Goal: Navigation & Orientation: Find specific page/section

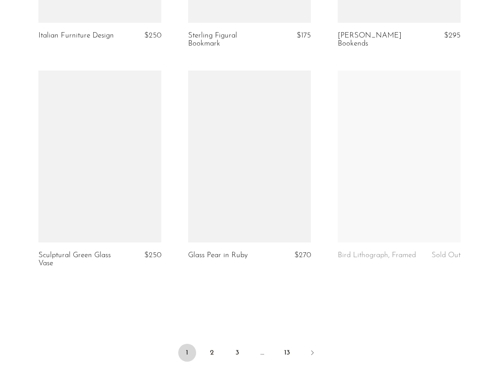
scroll to position [2520, 0]
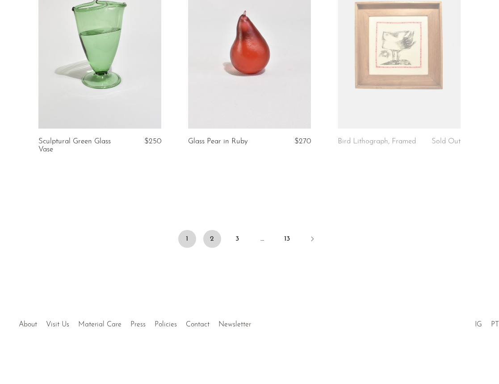
click at [209, 242] on link "2" at bounding box center [212, 239] width 18 height 18
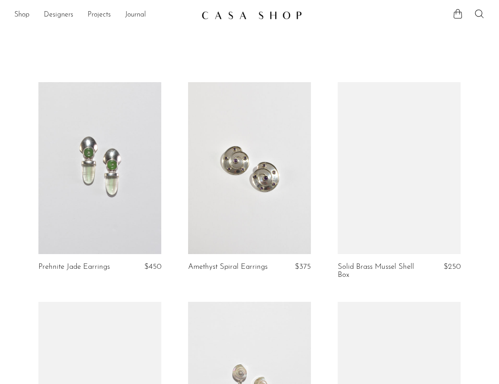
click at [206, 208] on link at bounding box center [249, 168] width 123 height 172
click at [86, 176] on link at bounding box center [99, 168] width 123 height 172
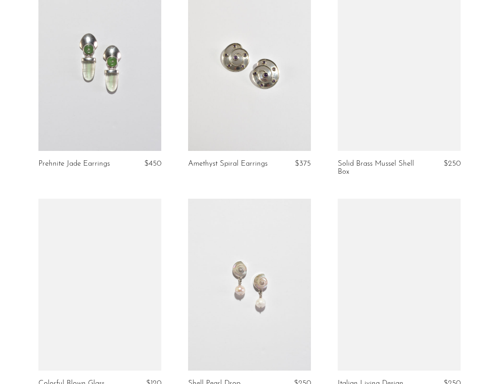
scroll to position [119, 0]
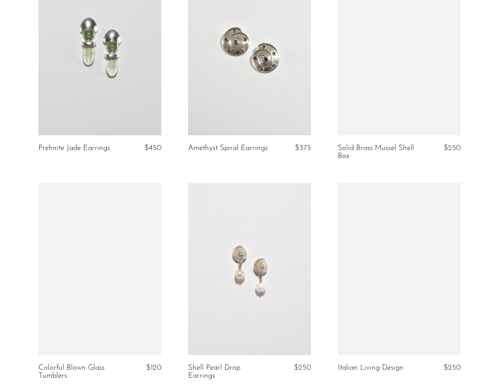
click at [90, 142] on article "Prehnite Jade Earrings $450" at bounding box center [100, 73] width 150 height 220
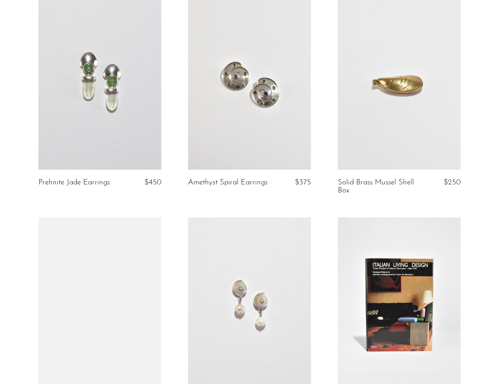
scroll to position [205, 0]
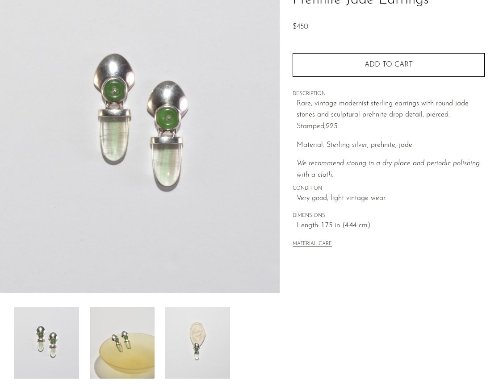
scroll to position [198, 0]
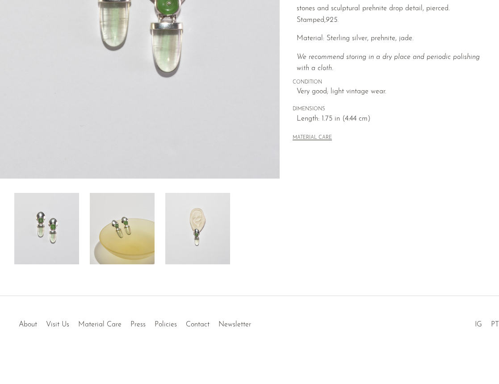
click at [121, 241] on img at bounding box center [122, 229] width 65 height 72
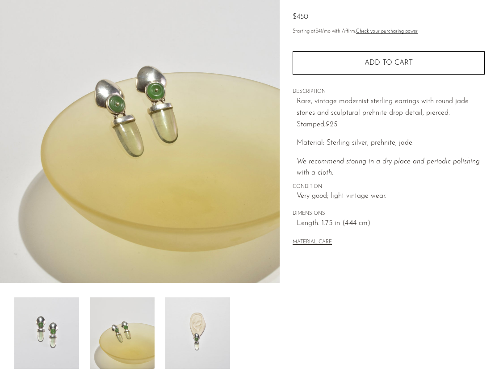
scroll to position [100, 0]
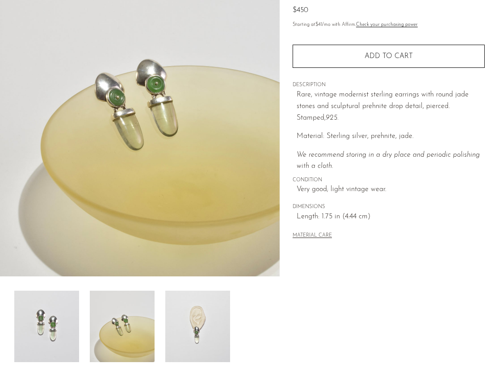
click at [206, 328] on img at bounding box center [197, 327] width 65 height 72
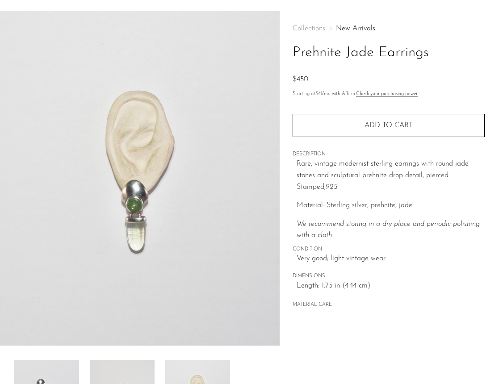
scroll to position [0, 0]
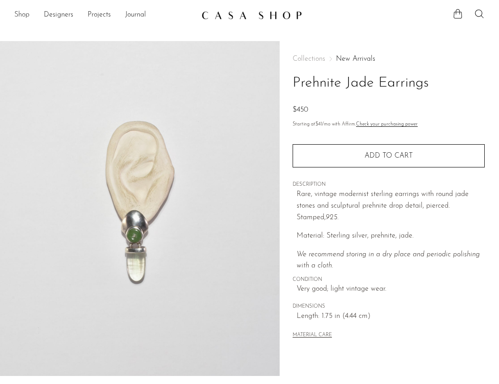
click at [14, 20] on link "Shop" at bounding box center [21, 15] width 15 height 12
click at [65, 16] on link "Designers" at bounding box center [59, 15] width 30 height 12
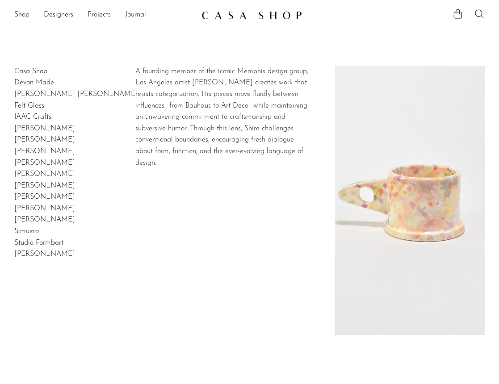
click at [37, 177] on link "[PERSON_NAME]" at bounding box center [44, 174] width 61 height 7
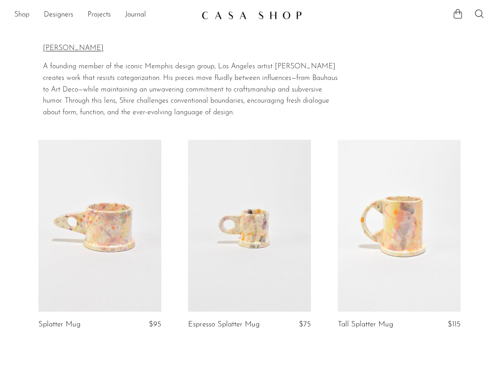
click at [18, 17] on link "Shop" at bounding box center [21, 15] width 15 height 12
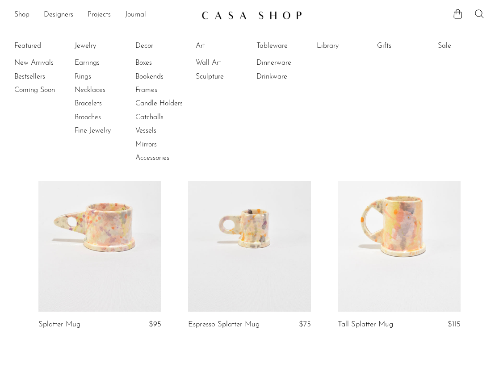
click at [150, 96] on li "Frames" at bounding box center [168, 90] width 67 height 13
click at [152, 107] on link "Candle Holders" at bounding box center [168, 104] width 67 height 10
